Goal: Check status: Check status

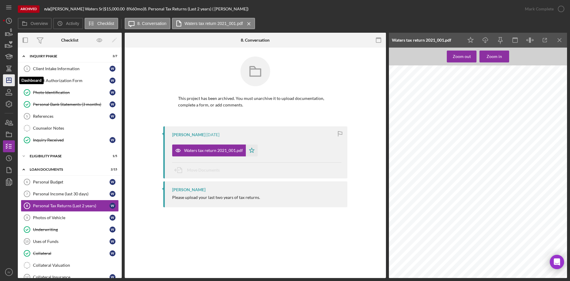
drag, startPoint x: 5, startPoint y: 79, endPoint x: 12, endPoint y: 77, distance: 7.7
click at [5, 79] on icon "Icon/Dashboard" at bounding box center [8, 80] width 15 height 15
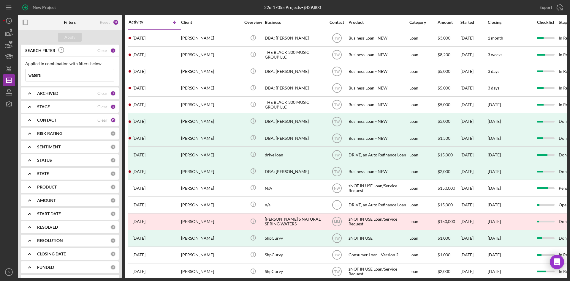
drag, startPoint x: 45, startPoint y: 76, endPoint x: -1, endPoint y: 88, distance: 47.3
click at [0, 88] on html "New Project 22 of 17055 Projects • $429,800 waters Export Icon/Export Filters R…" at bounding box center [285, 140] width 570 height 281
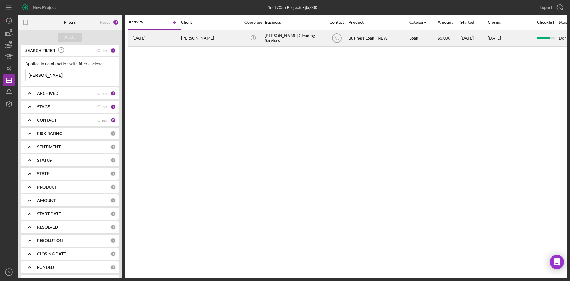
type input "[PERSON_NAME]"
click at [185, 38] on div "[PERSON_NAME]" at bounding box center [210, 38] width 59 height 16
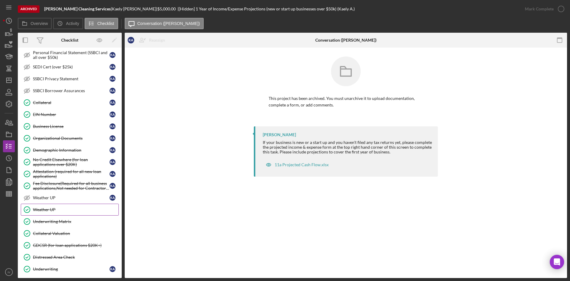
scroll to position [192, 0]
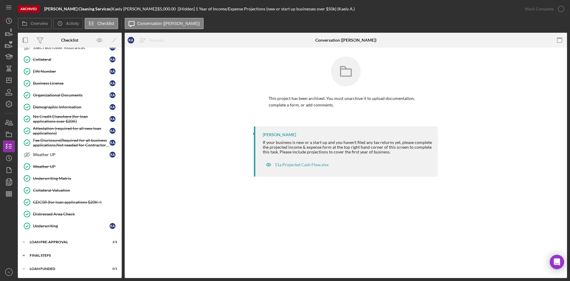
click at [39, 251] on div "Icon/Expander FINAL STEPS 9 / 19" at bounding box center [70, 255] width 104 height 12
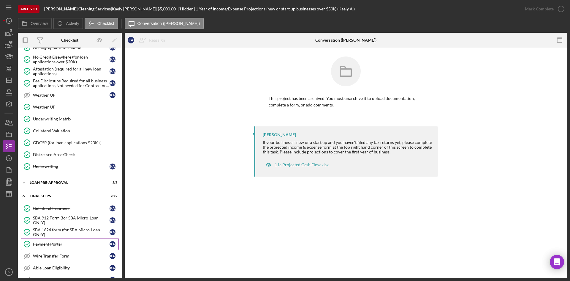
scroll to position [310, 0]
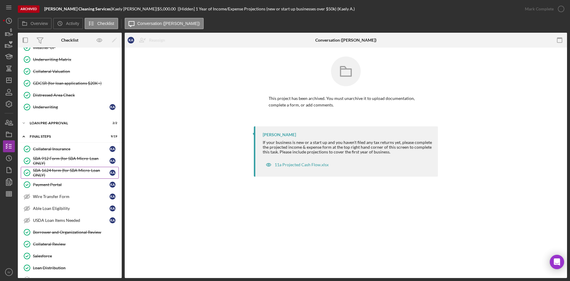
click at [75, 171] on div "SBA 1624 form (for SBA Micro-Loan ONLY)" at bounding box center [71, 173] width 77 height 10
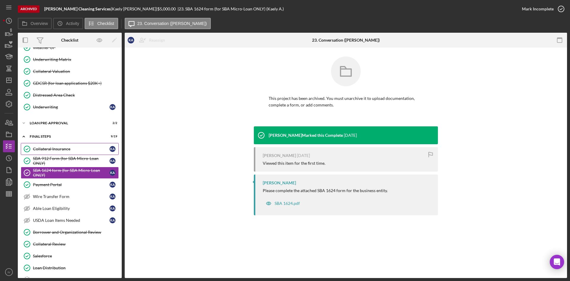
click at [65, 150] on div "Collateral Insurance" at bounding box center [71, 148] width 77 height 5
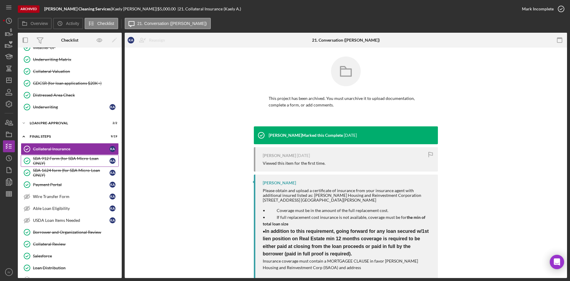
click at [65, 159] on div "SBA 912 Form (for SBA Micro-Loan ONLY)" at bounding box center [71, 161] width 77 height 10
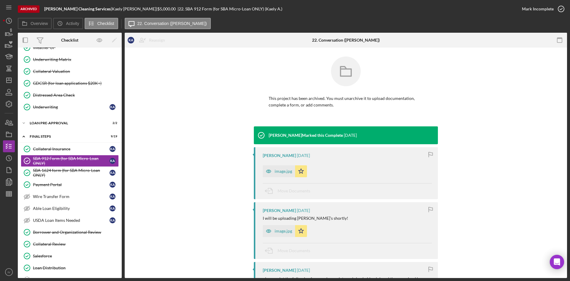
scroll to position [100, 0]
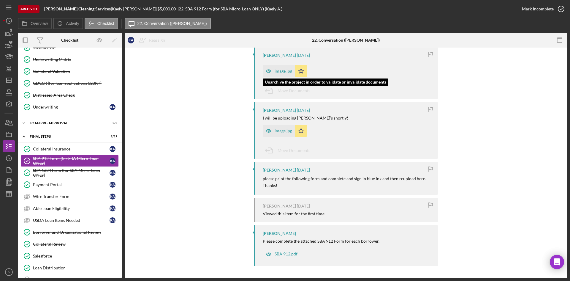
click at [276, 67] on div "image.jpg" at bounding box center [279, 71] width 32 height 12
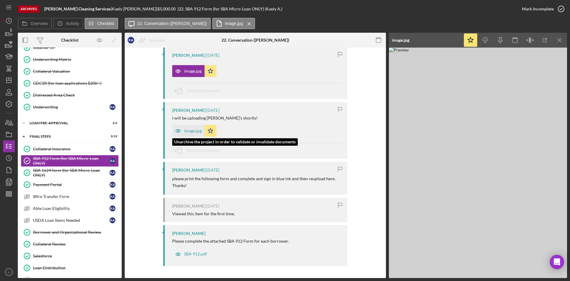
click at [193, 134] on div "image.jpg" at bounding box center [188, 131] width 32 height 12
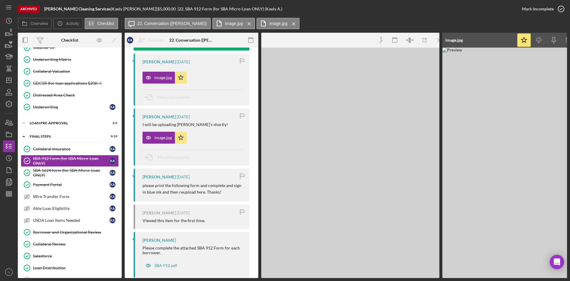
scroll to position [107, 0]
